Goal: Task Accomplishment & Management: Complete application form

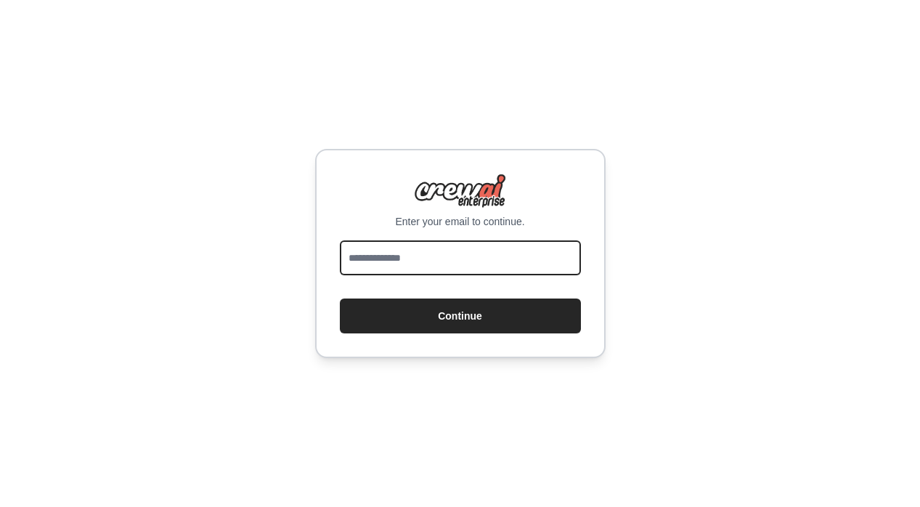
click at [432, 258] on input "email" at bounding box center [460, 257] width 241 height 35
type input "**********"
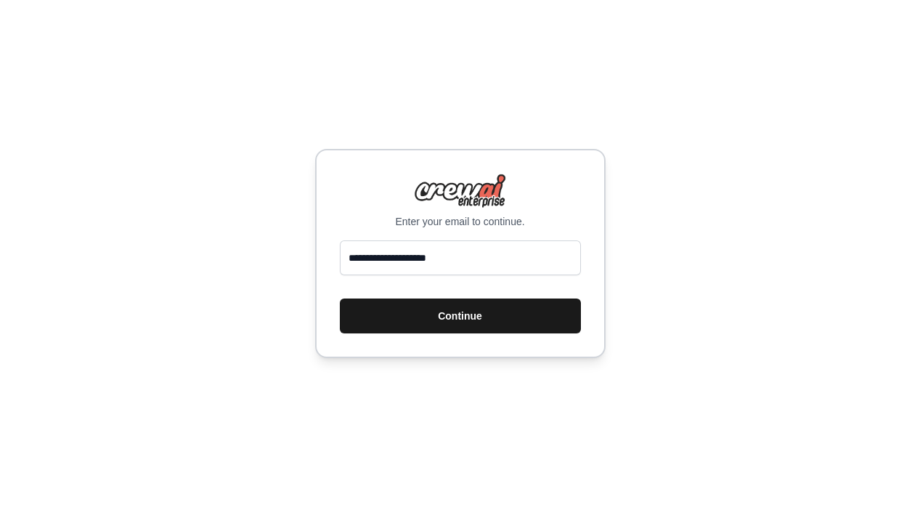
click at [466, 310] on button "Continue" at bounding box center [460, 316] width 241 height 35
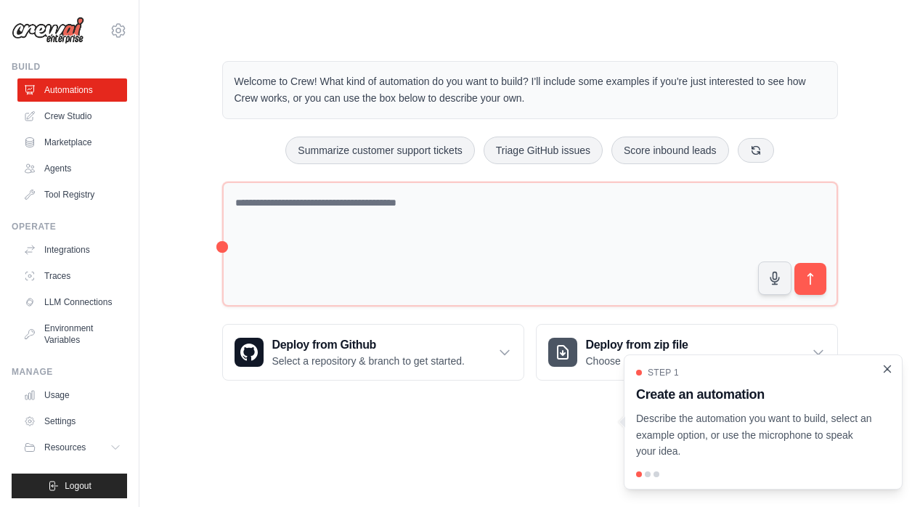
click at [887, 365] on icon "Close walkthrough" at bounding box center [887, 368] width 13 height 13
